Goal: Task Accomplishment & Management: Complete application form

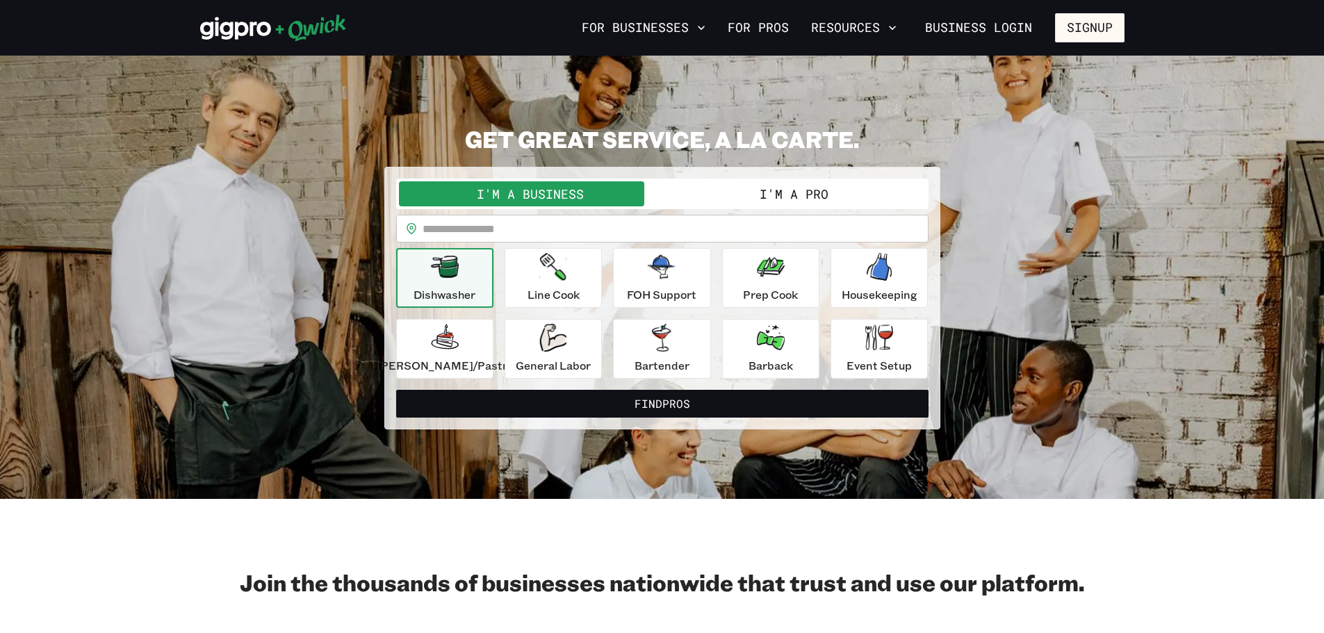
click at [800, 196] on button "I'm a Pro" at bounding box center [793, 193] width 263 height 25
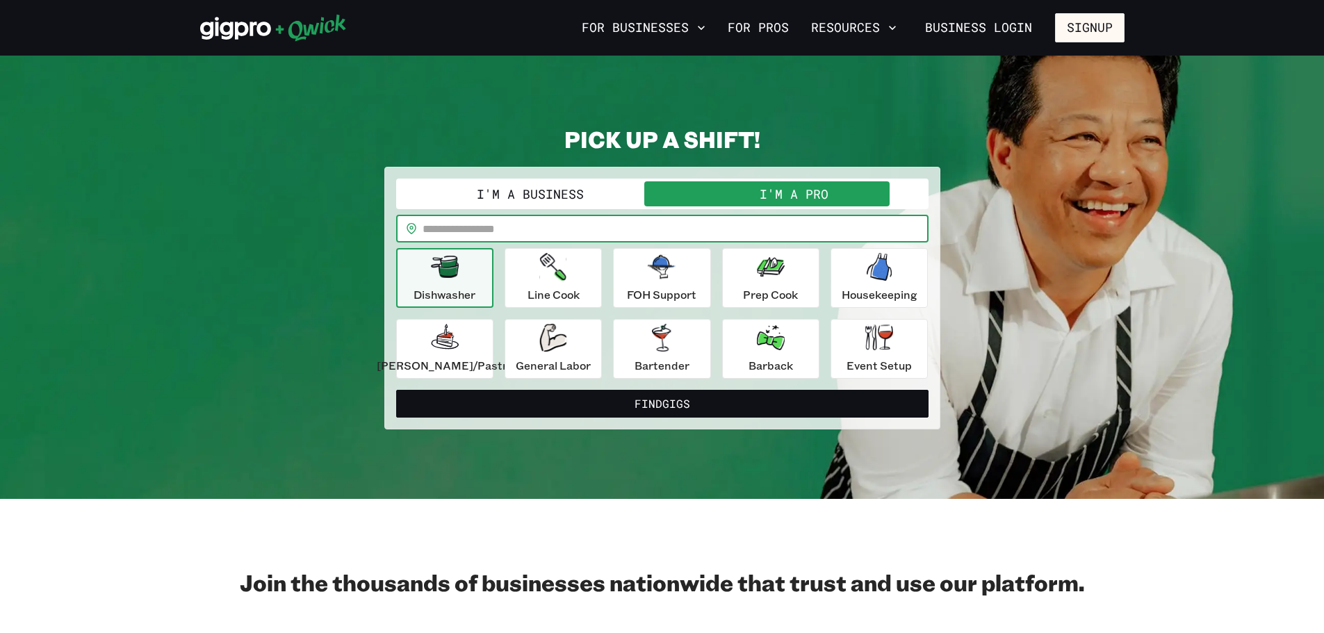
click at [655, 229] on input "text" at bounding box center [676, 229] width 506 height 28
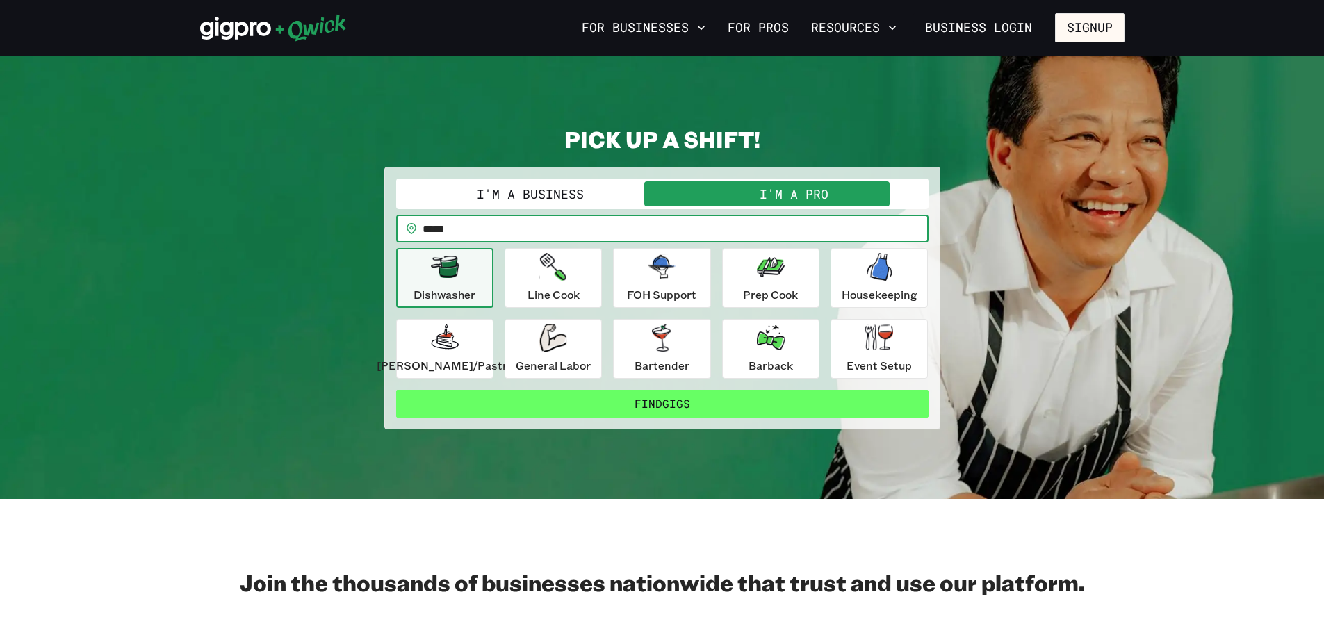
type input "*****"
click at [683, 407] on button "Find Gigs" at bounding box center [662, 404] width 532 height 28
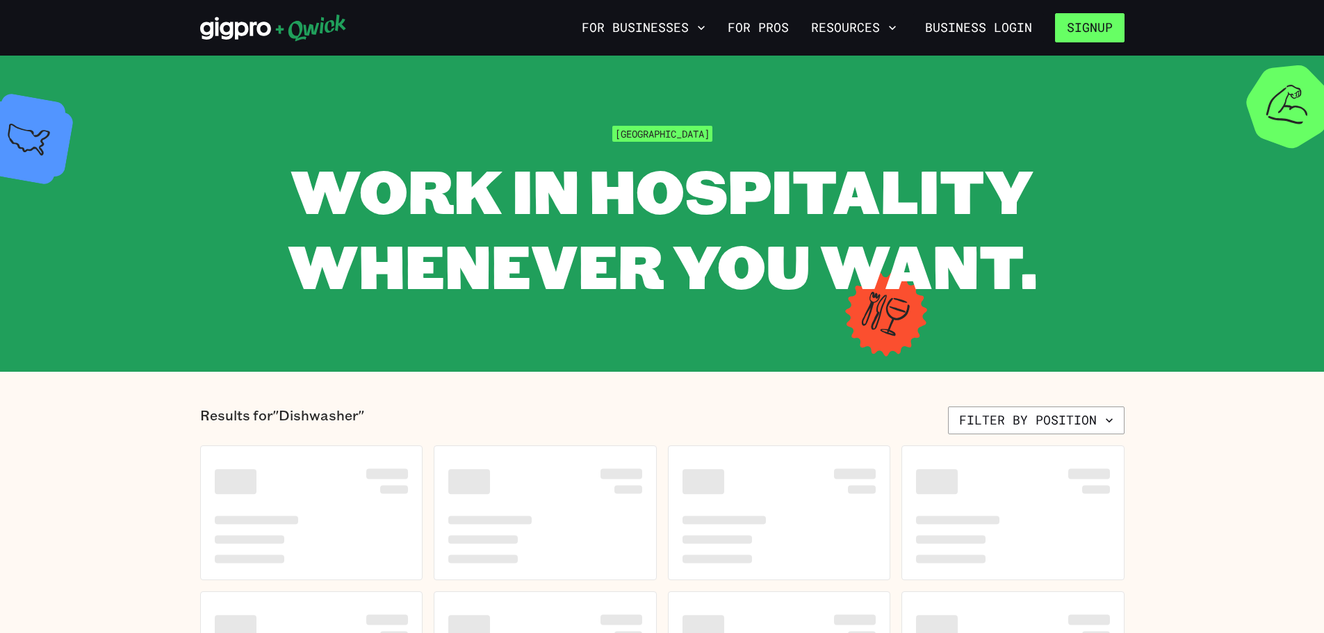
click at [1107, 34] on button "Signup" at bounding box center [1090, 27] width 70 height 29
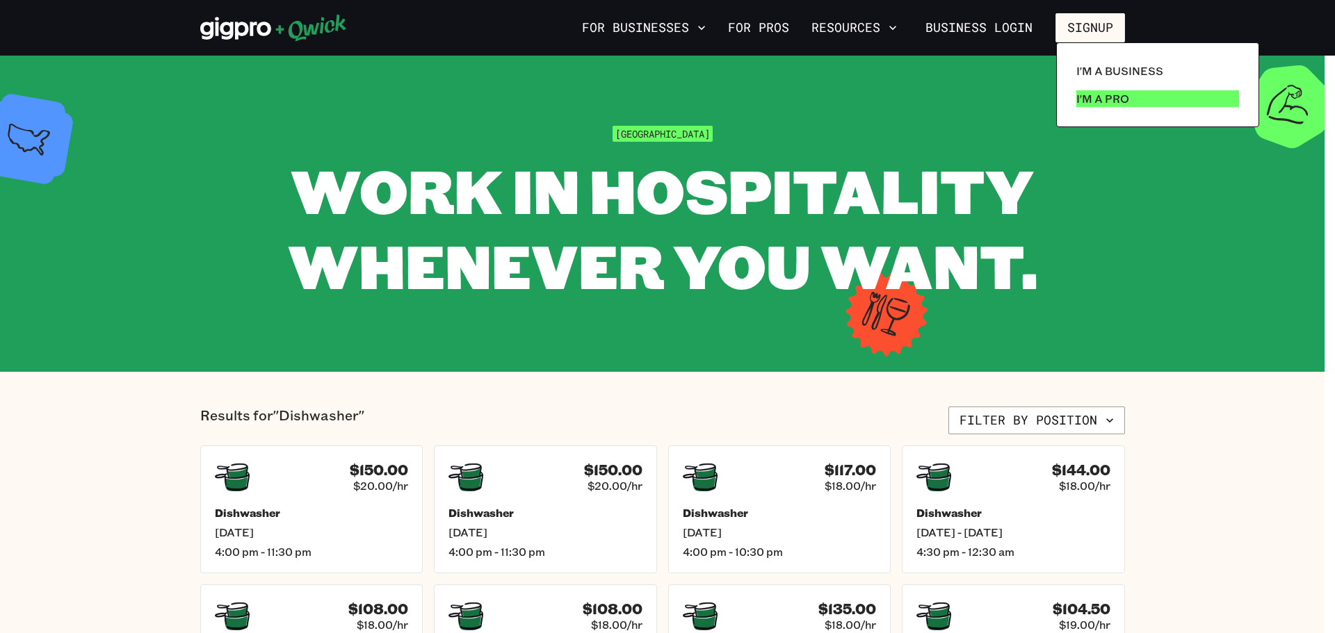
click at [1108, 103] on p "I'm a Pro" at bounding box center [1102, 98] width 53 height 17
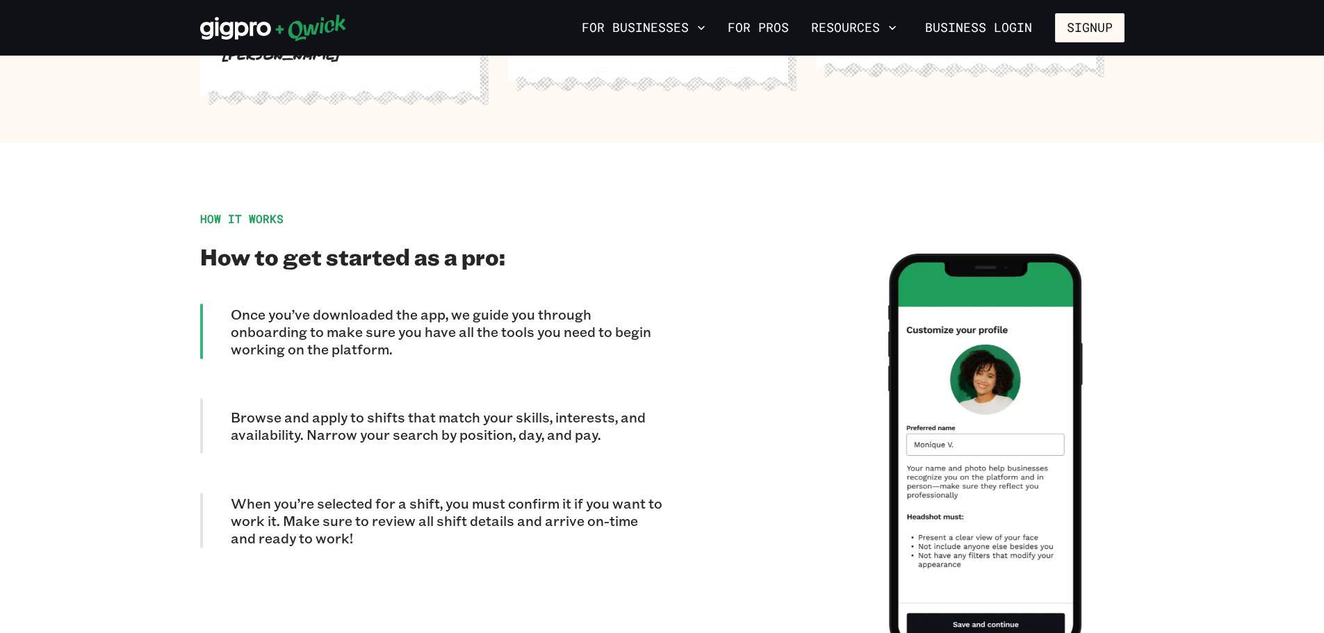
scroll to position [1251, 0]
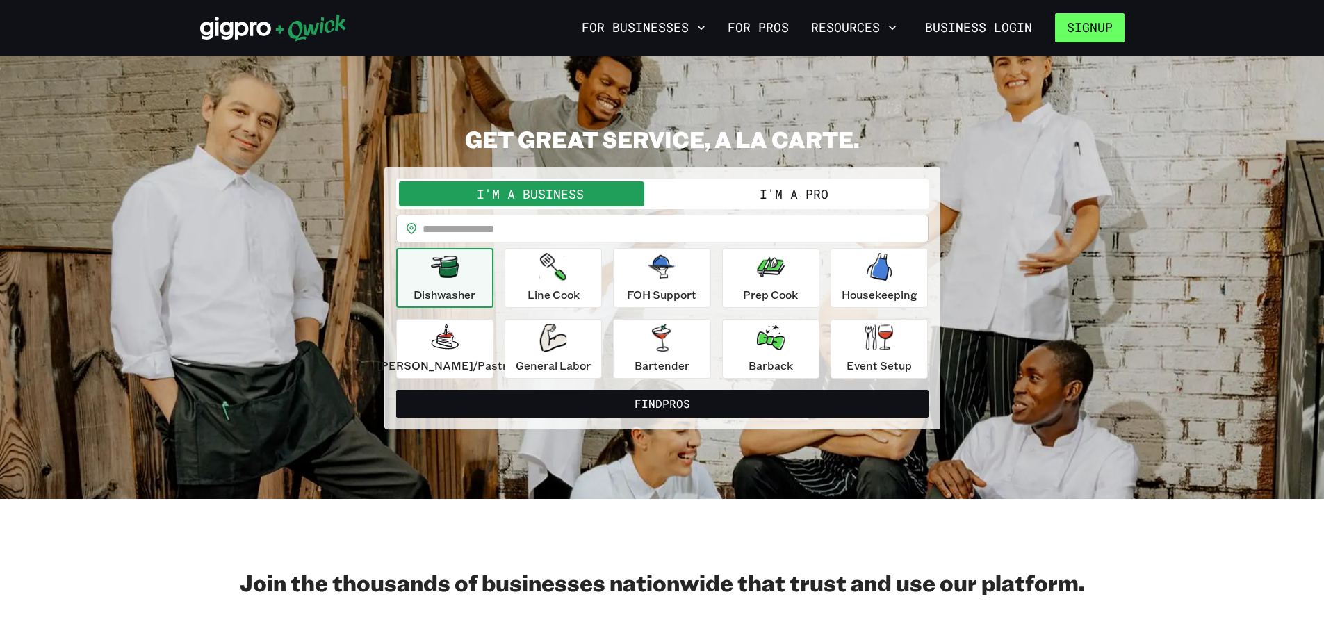
click at [1090, 20] on button "Signup" at bounding box center [1090, 27] width 70 height 29
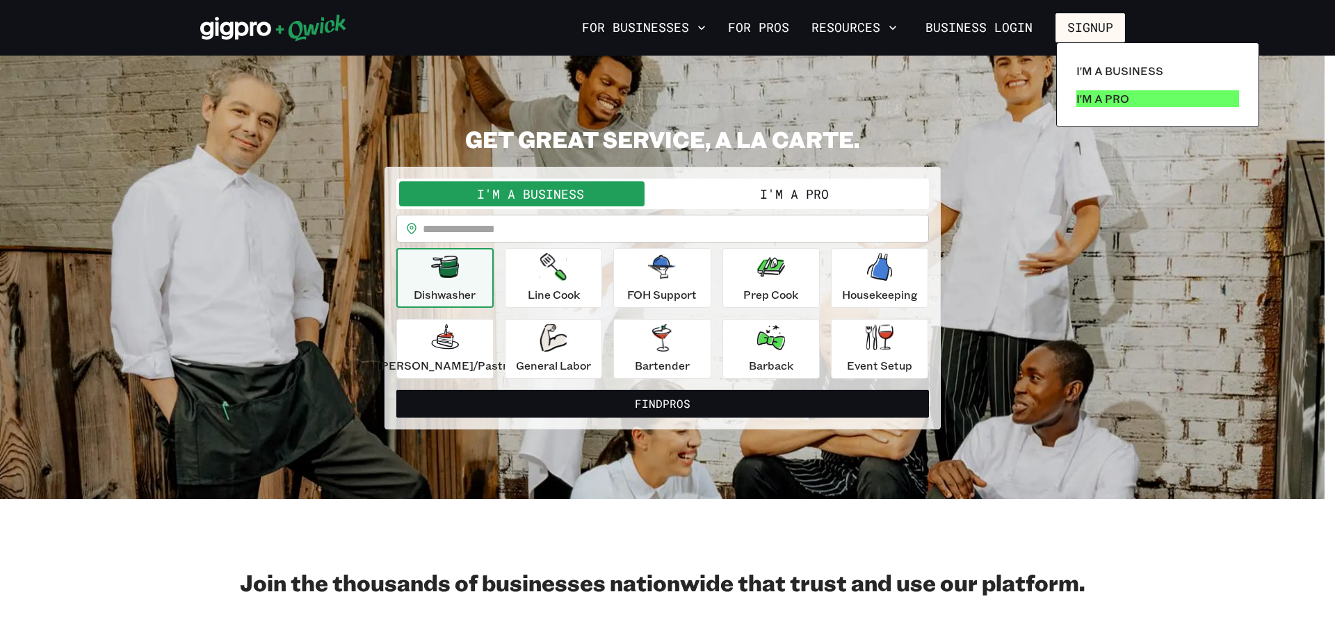
click at [1103, 98] on p "I'm a Pro" at bounding box center [1102, 98] width 53 height 17
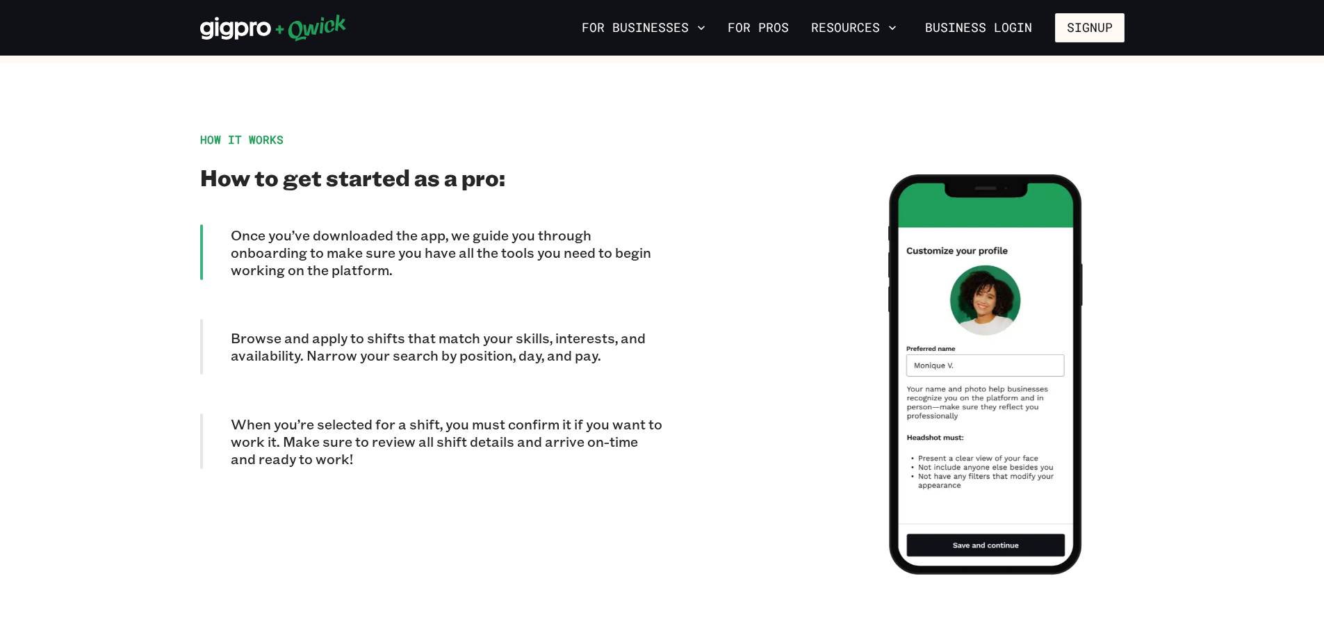
scroll to position [1182, 0]
